Goal: Check status: Check status

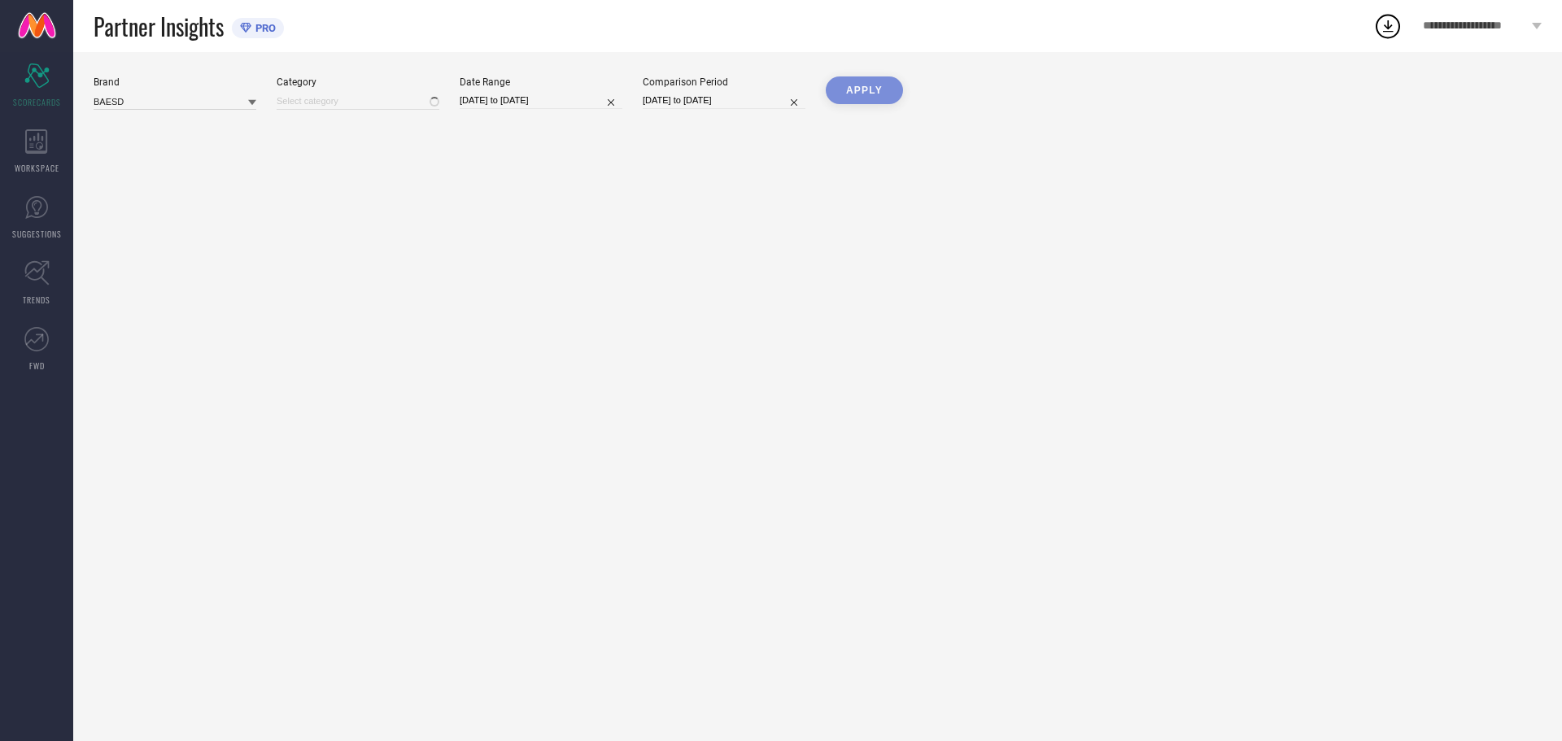
type input "All"
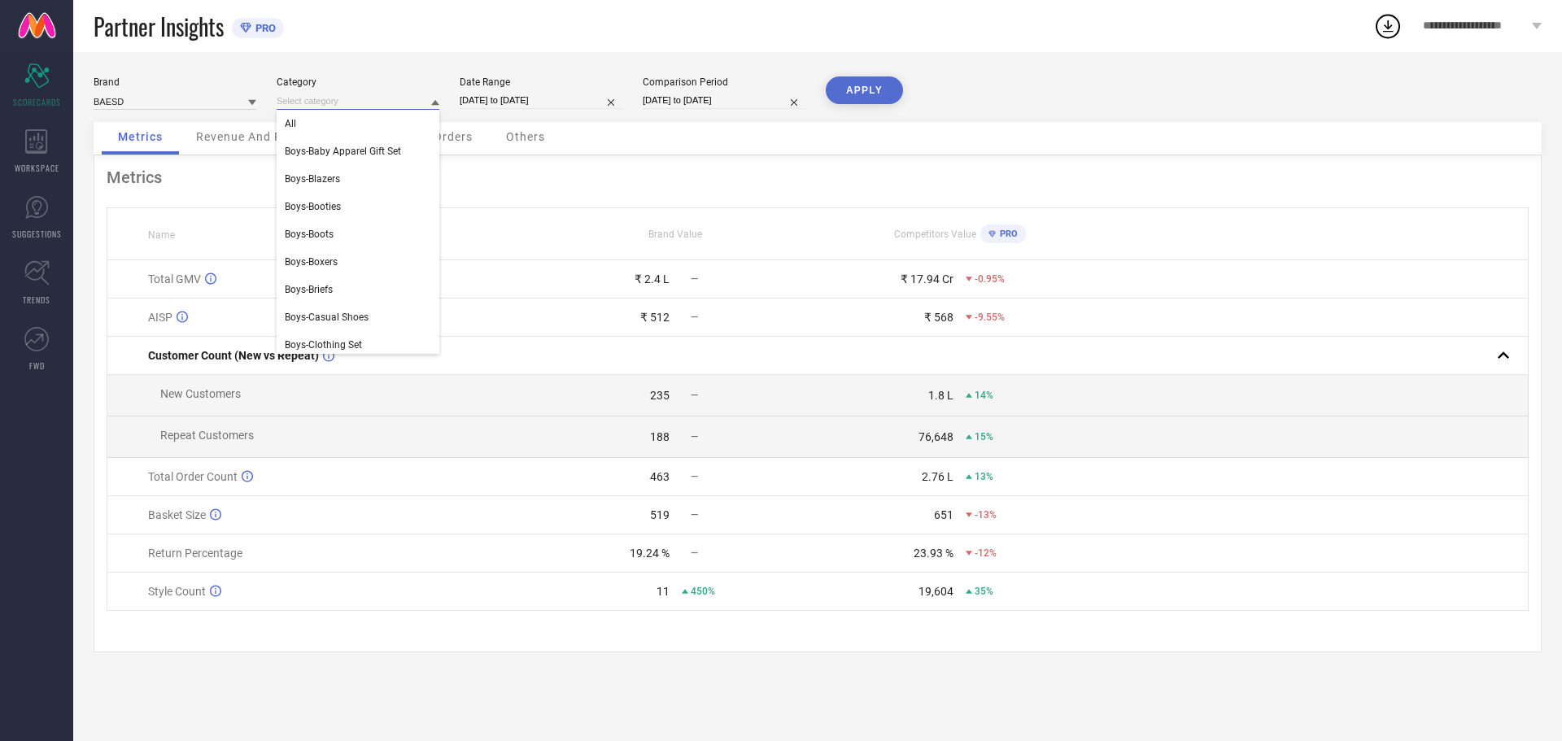
click at [359, 98] on input at bounding box center [358, 101] width 163 height 17
click at [335, 122] on div "All" at bounding box center [358, 124] width 163 height 28
select select "7"
select select "2025"
select select "8"
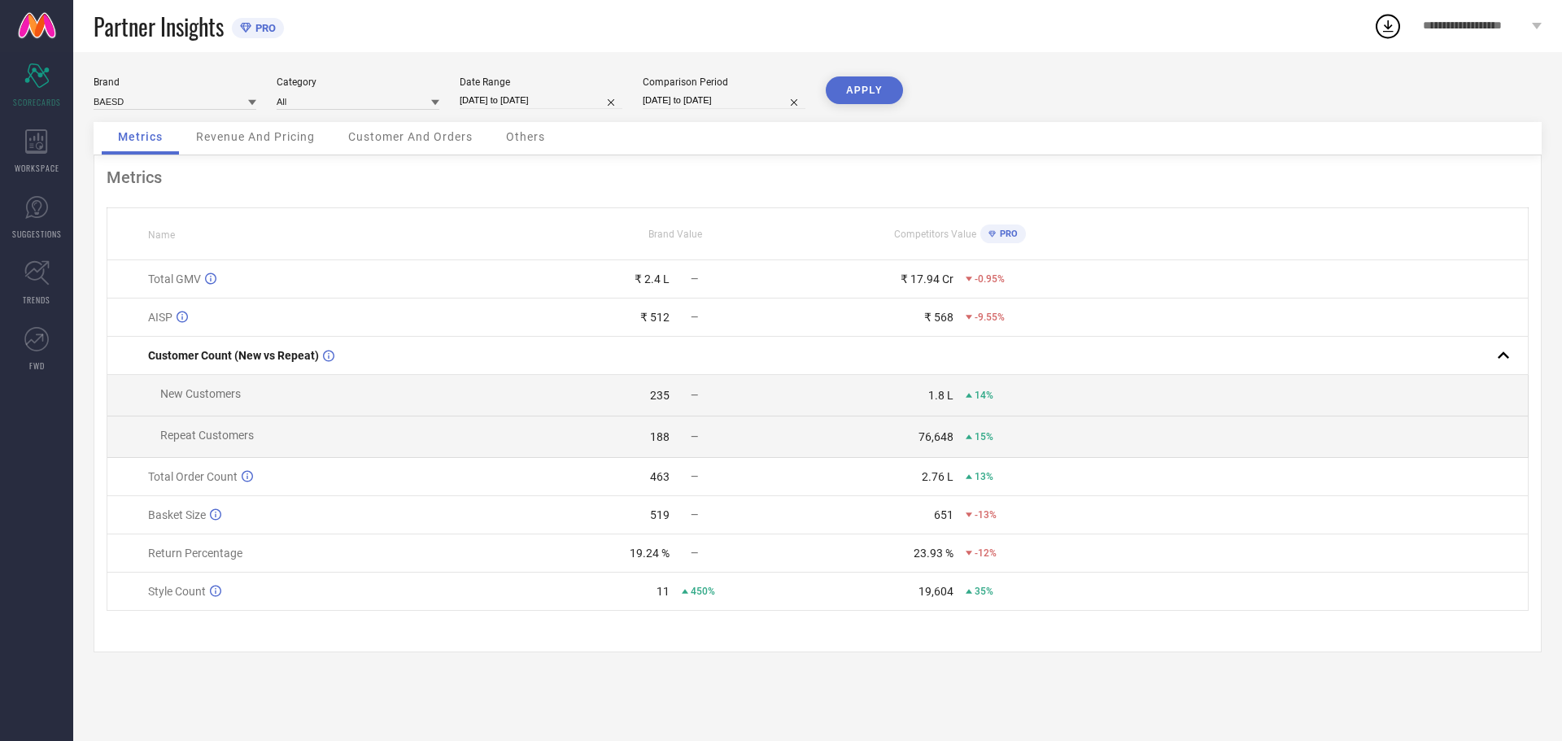
select select "2025"
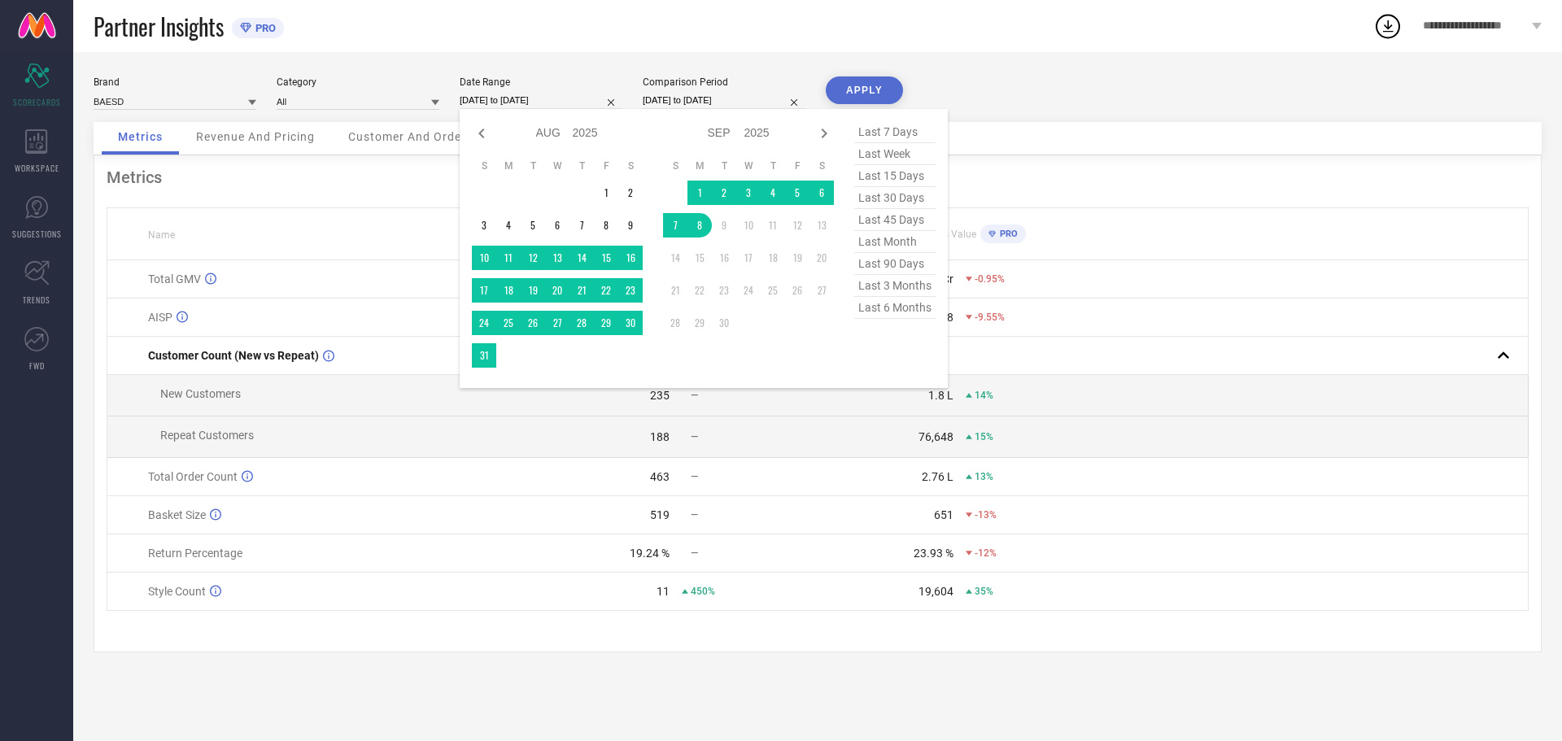
click at [586, 107] on input "[DATE] to [DATE]" at bounding box center [541, 100] width 163 height 17
type input "After [DATE]"
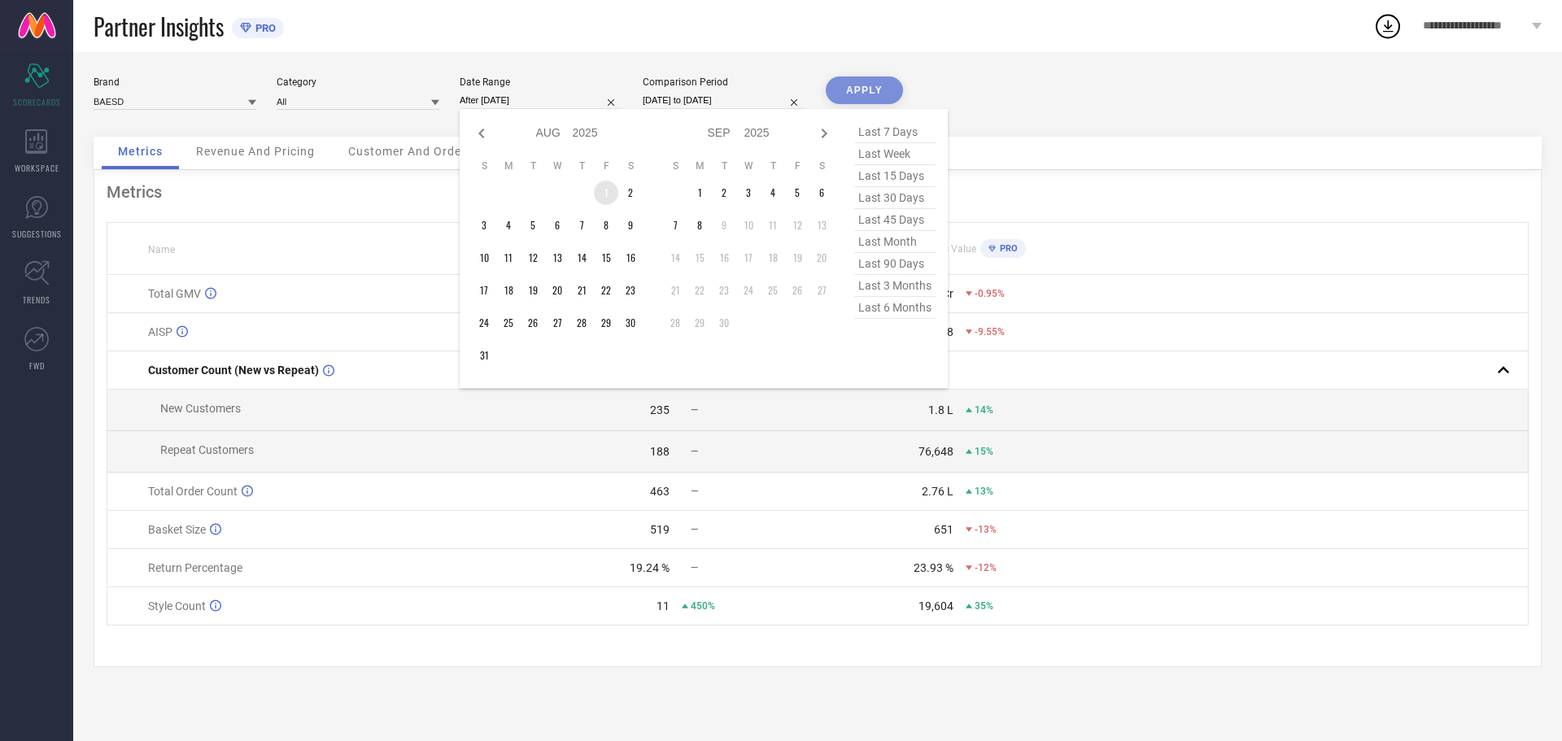
click at [606, 191] on td "1" at bounding box center [606, 193] width 24 height 24
click at [481, 137] on icon at bounding box center [482, 134] width 20 height 20
select select "6"
select select "2025"
select select "7"
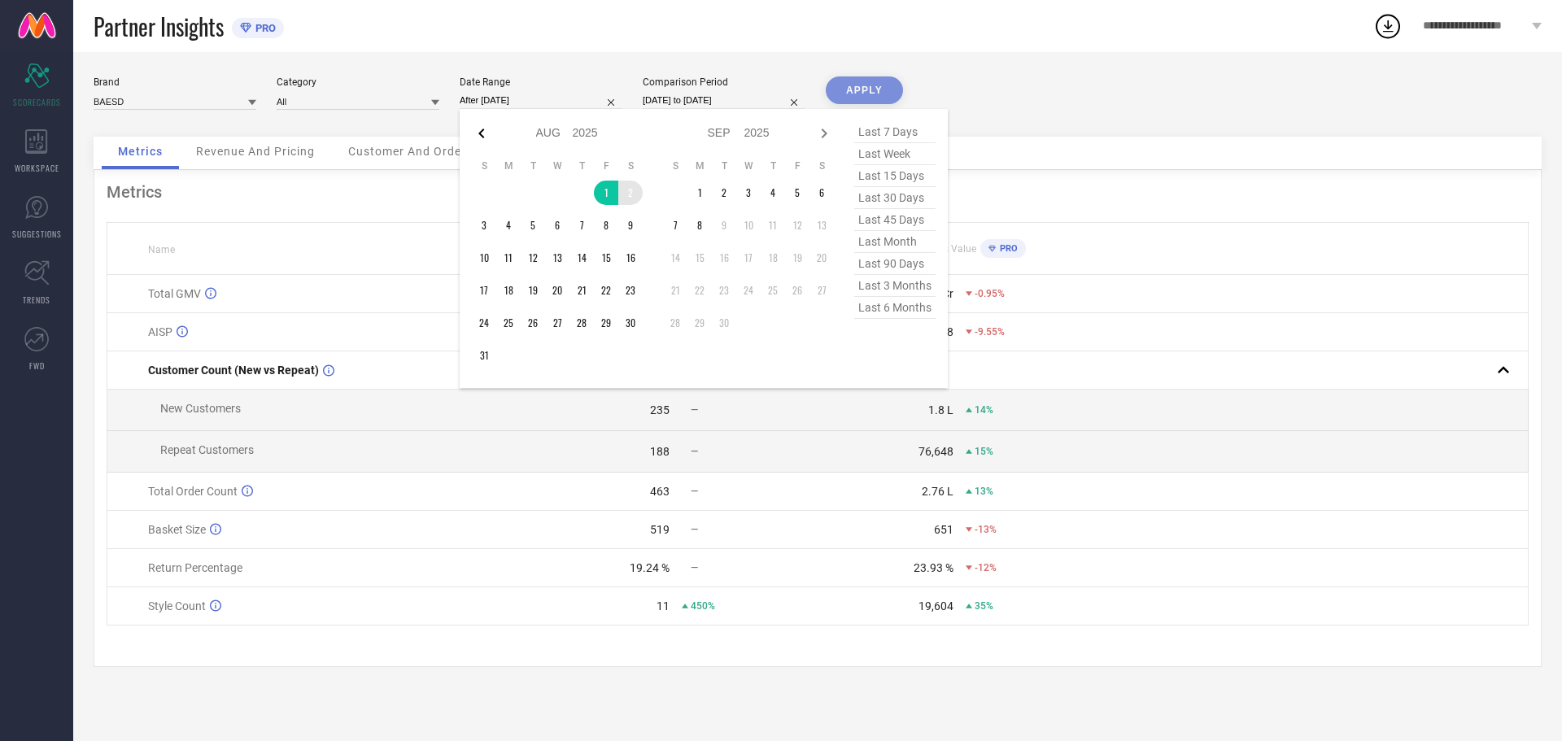
select select "2025"
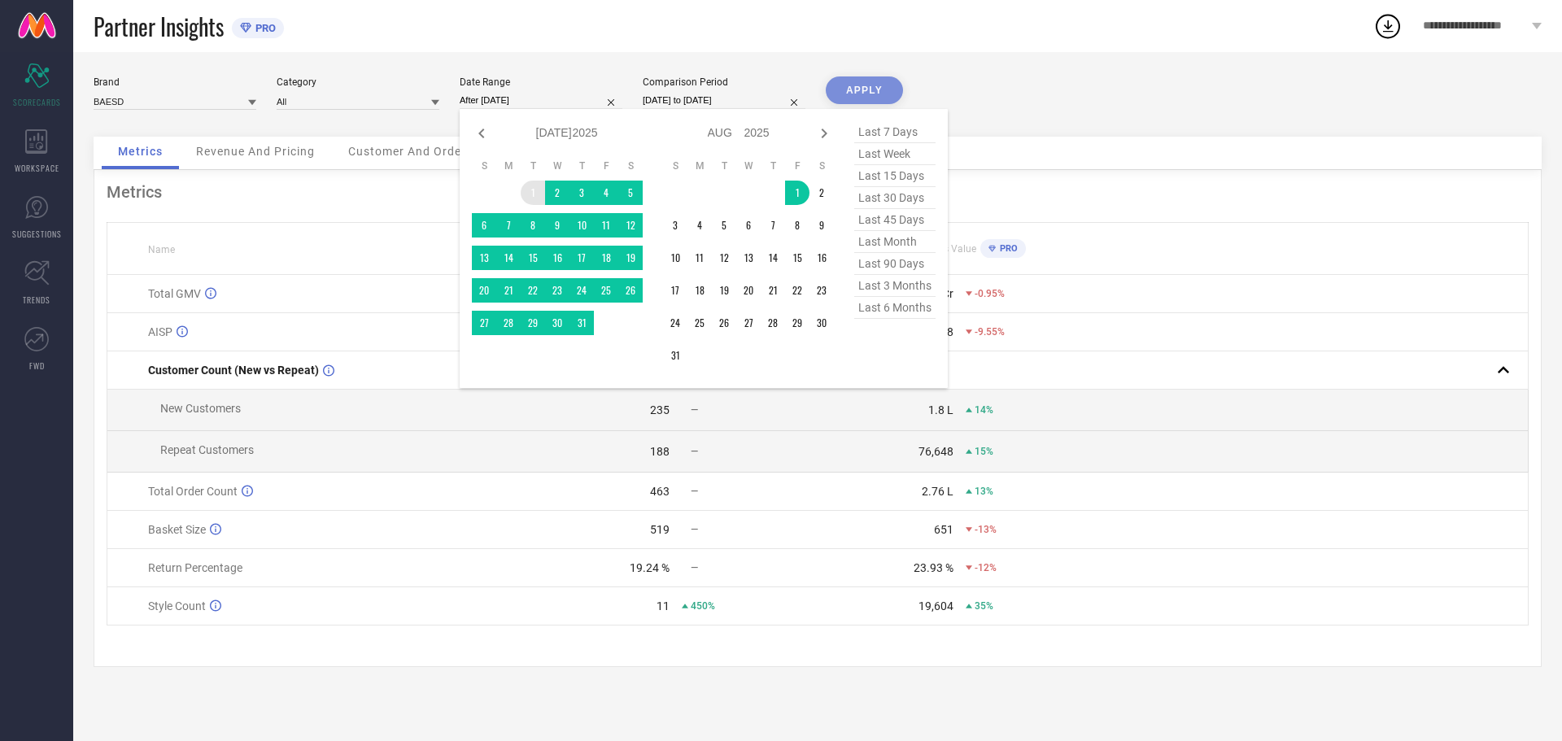
type input "[DATE] to [DATE]"
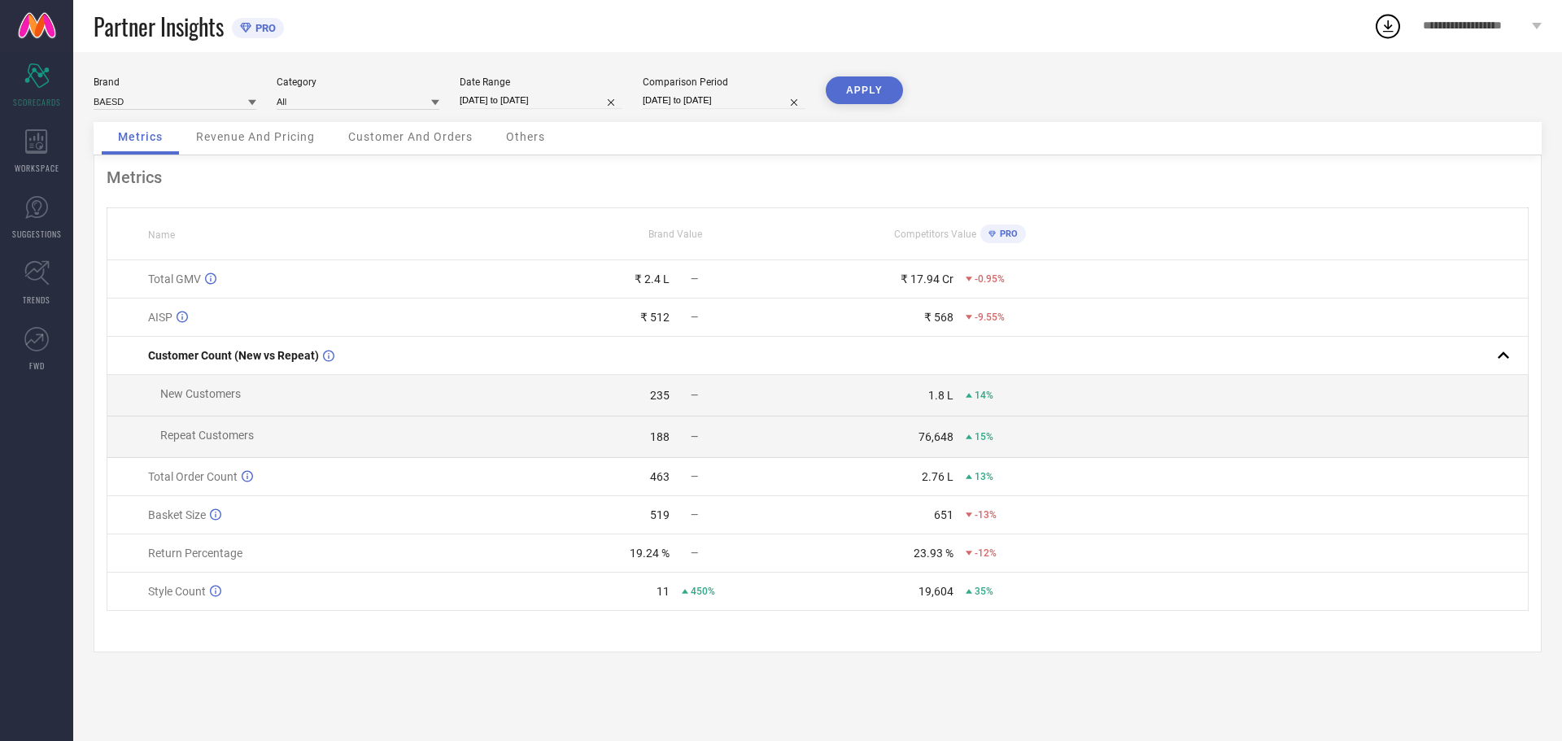
click at [868, 92] on button "APPLY" at bounding box center [863, 90] width 77 height 28
click at [240, 137] on span "Revenue And Pricing" at bounding box center [255, 136] width 119 height 13
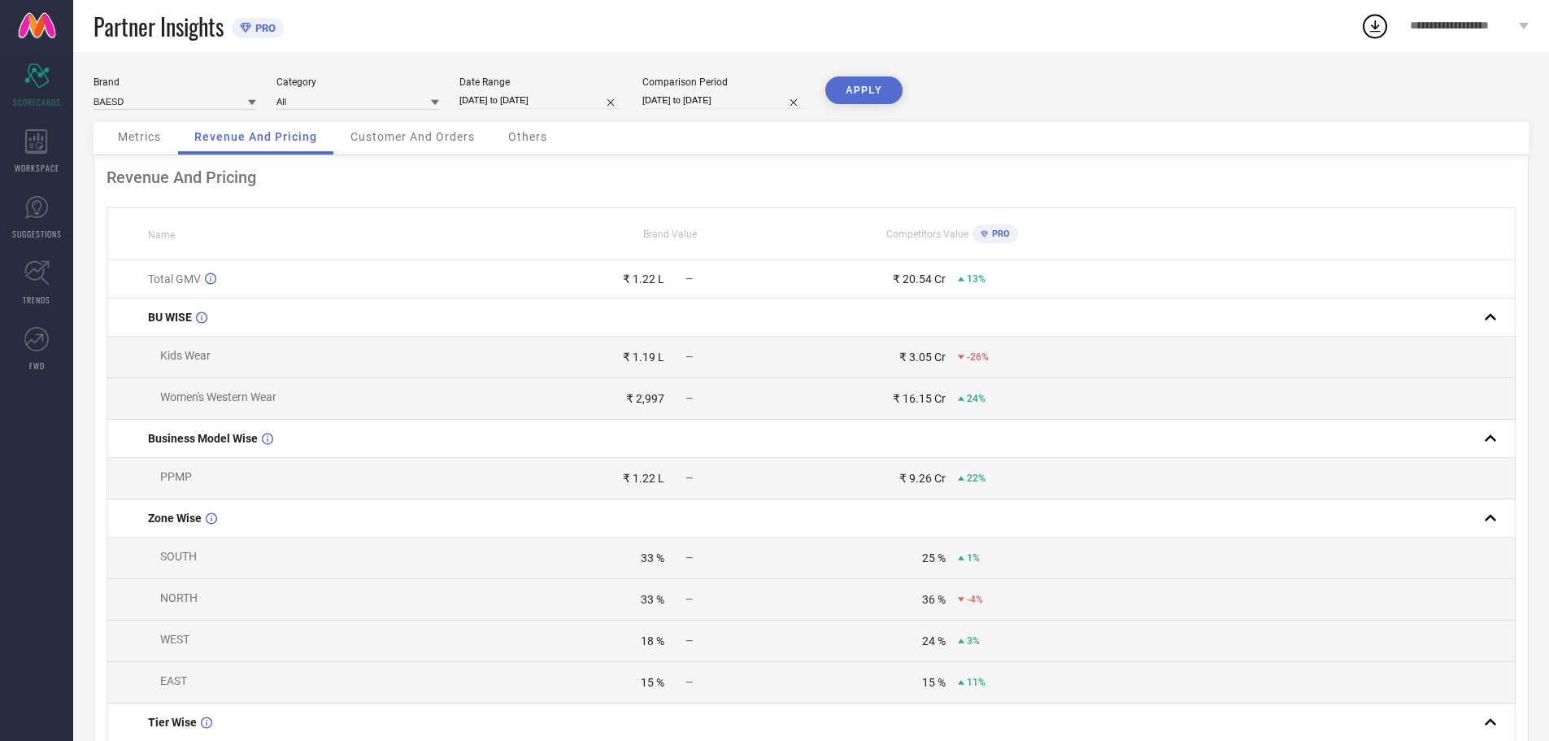
click at [407, 139] on span "Customer And Orders" at bounding box center [413, 136] width 124 height 13
